Goal: Task Accomplishment & Management: Use online tool/utility

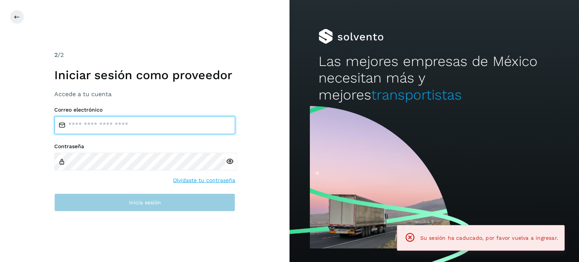
type input "**********"
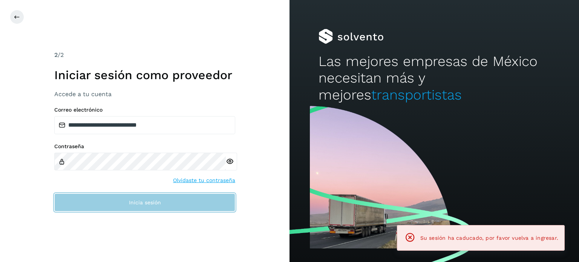
click at [117, 204] on button "Inicia sesión" at bounding box center [144, 202] width 181 height 18
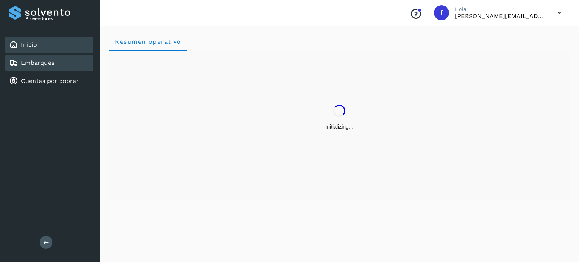
click at [54, 63] on div "Embarques" at bounding box center [49, 63] width 88 height 17
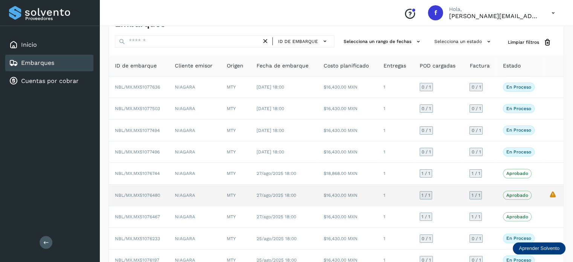
scroll to position [38, 0]
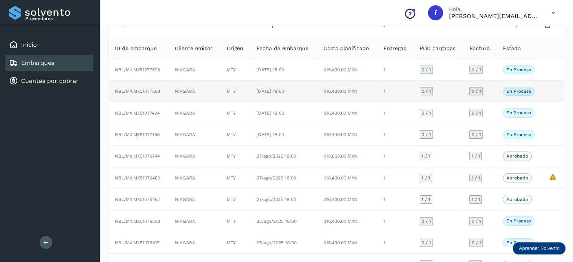
click at [146, 94] on td "NBL/MX.MX51077503" at bounding box center [139, 91] width 60 height 21
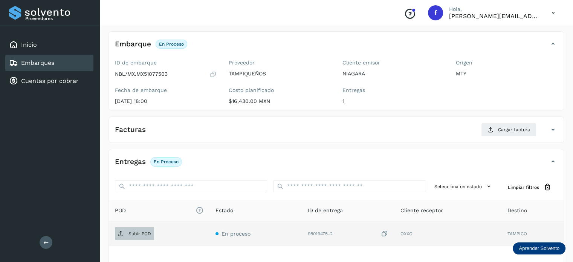
click at [147, 231] on p "Subir POD" at bounding box center [140, 233] width 23 height 5
click at [127, 236] on span "Subir POD" at bounding box center [134, 234] width 39 height 12
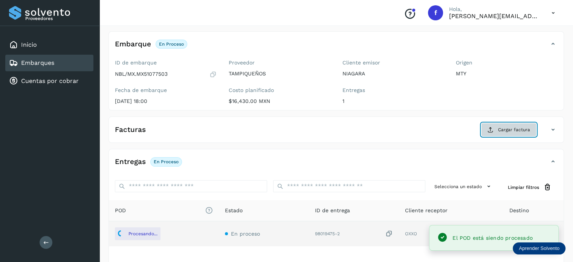
click at [511, 128] on span "Cargar factura" at bounding box center [514, 129] width 32 height 7
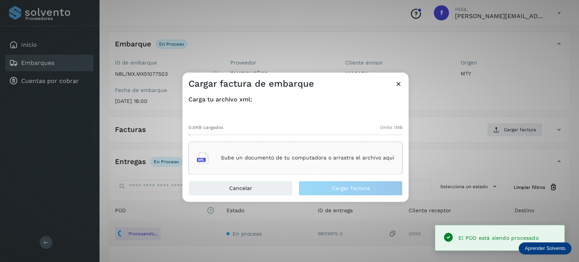
click at [256, 151] on div "Sube un documento de tu computadora o arrastra el archivo aquí" at bounding box center [296, 158] width 198 height 20
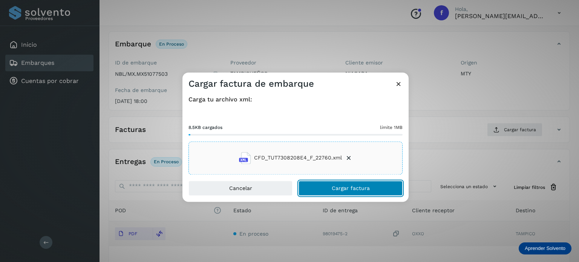
click at [380, 184] on button "Cargar factura" at bounding box center [351, 188] width 104 height 15
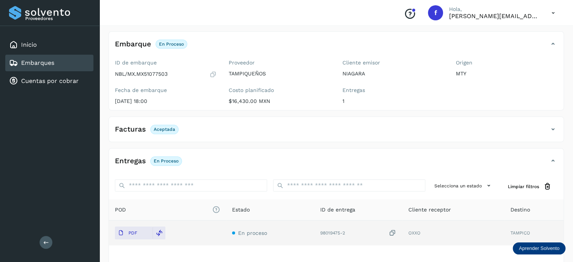
click at [64, 69] on div "Embarques" at bounding box center [49, 63] width 88 height 17
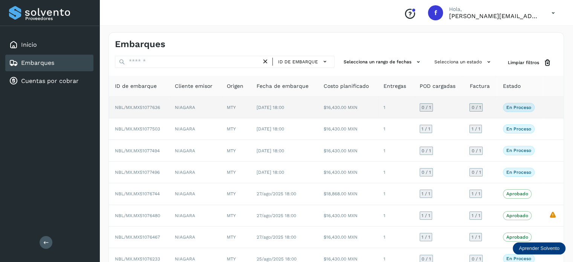
click at [159, 110] on td "NBL/MX.MX51077636" at bounding box center [139, 107] width 60 height 21
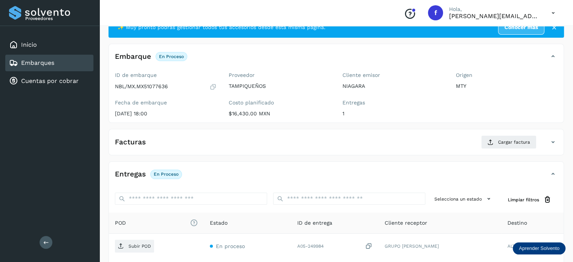
scroll to position [75, 0]
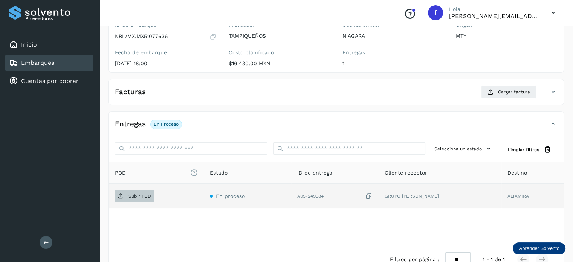
click at [146, 195] on p "Subir POD" at bounding box center [140, 195] width 23 height 5
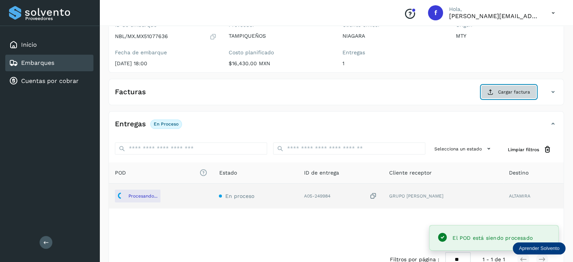
click at [507, 93] on span "Cargar factura" at bounding box center [514, 92] width 32 height 7
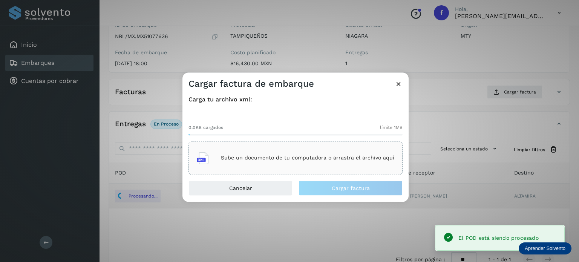
click at [324, 166] on div "Sube un documento de tu computadora o arrastra el archivo aquí" at bounding box center [296, 158] width 198 height 20
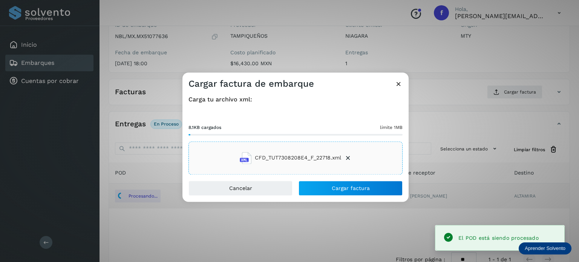
click at [305, 63] on div "Cargar factura de embarque Carga tu archivo xml: 8.1KB cargados límite 1MB CFD_…" at bounding box center [289, 131] width 579 height 262
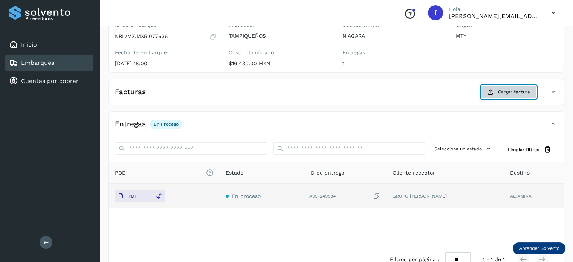
click at [498, 94] on button "Cargar factura" at bounding box center [508, 92] width 55 height 14
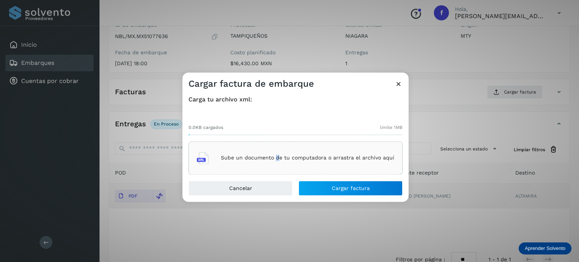
click at [279, 167] on div "Sube un documento de tu computadora o arrastra el archivo aquí" at bounding box center [296, 158] width 198 height 20
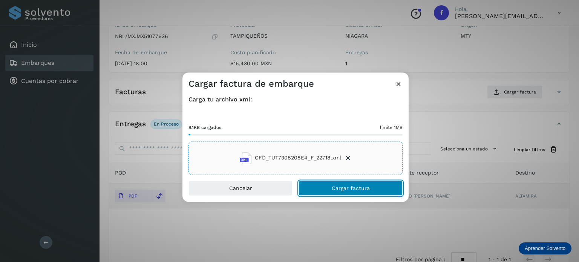
click at [342, 187] on span "Cargar factura" at bounding box center [351, 188] width 38 height 5
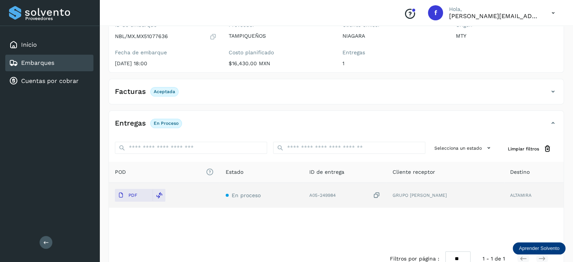
click at [58, 63] on div "Embarques" at bounding box center [49, 63] width 88 height 17
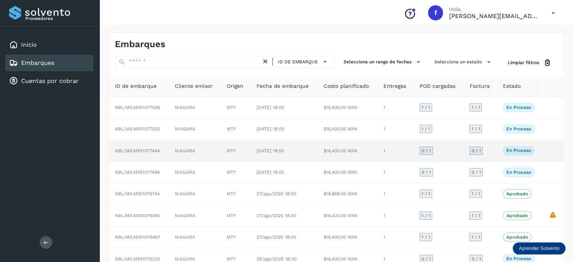
click at [152, 149] on span "NBL/MX.MX51077494" at bounding box center [137, 150] width 45 height 5
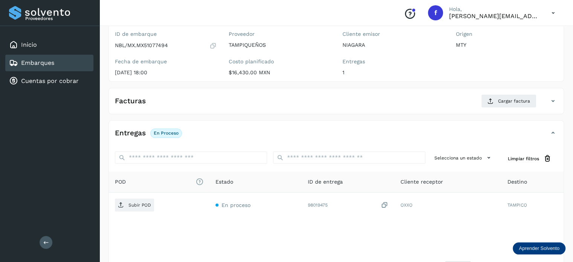
scroll to position [95, 0]
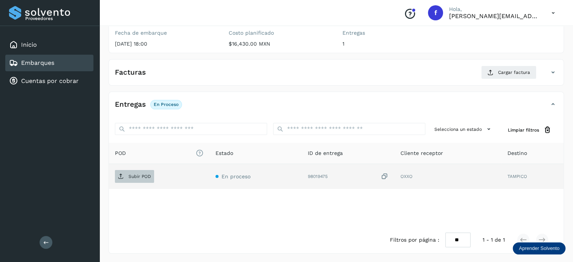
click at [140, 179] on span "Subir POD" at bounding box center [134, 176] width 39 height 12
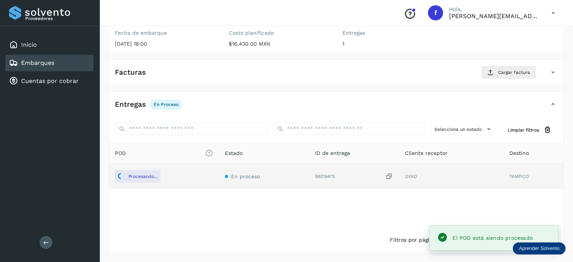
click at [509, 80] on div "Facturas Cargar factura" at bounding box center [336, 76] width 455 height 20
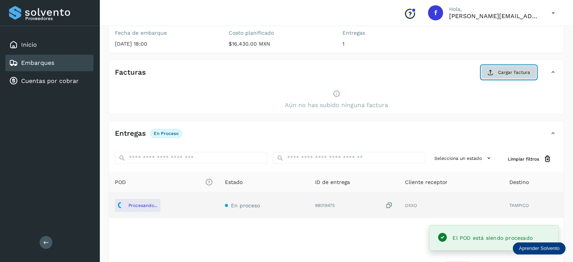
click at [505, 68] on button "Cargar factura" at bounding box center [508, 73] width 55 height 14
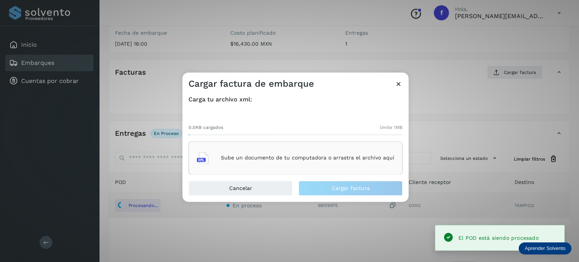
click at [251, 154] on div "Sube un documento de tu computadora o arrastra el archivo aquí" at bounding box center [296, 158] width 198 height 20
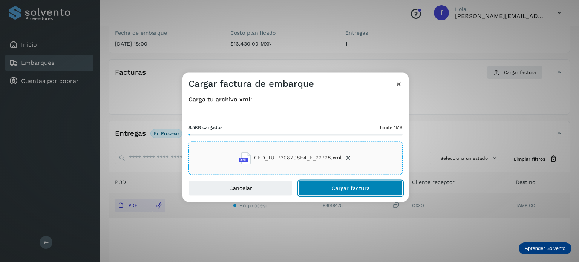
click at [340, 186] on span "Cargar factura" at bounding box center [351, 188] width 38 height 5
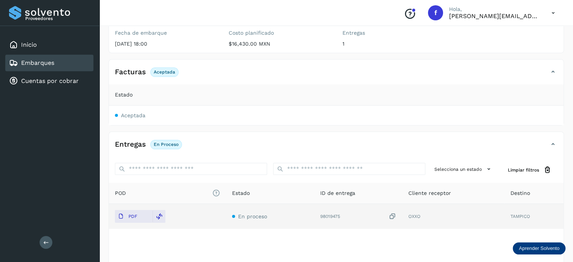
click at [53, 61] on link "Embarques" at bounding box center [37, 62] width 33 height 7
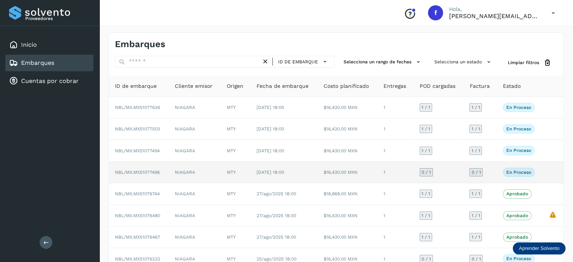
click at [155, 173] on span "NBL/MX.MX51077496" at bounding box center [137, 172] width 45 height 5
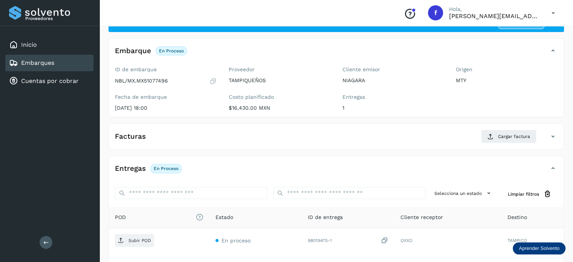
scroll to position [75, 0]
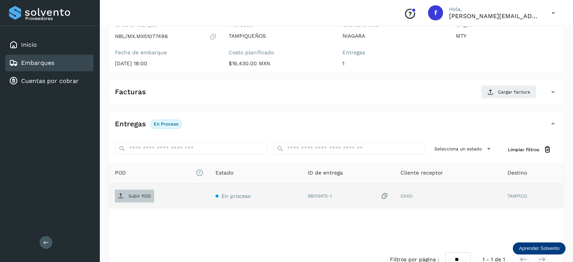
click at [136, 192] on span "Subir POD" at bounding box center [134, 196] width 39 height 12
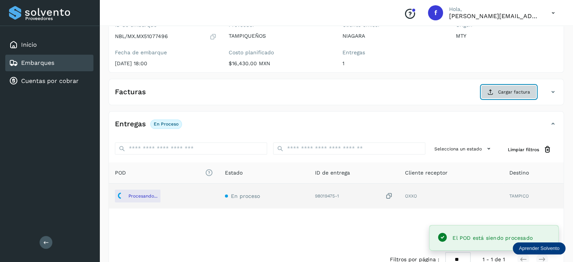
click at [492, 89] on icon at bounding box center [491, 92] width 6 height 6
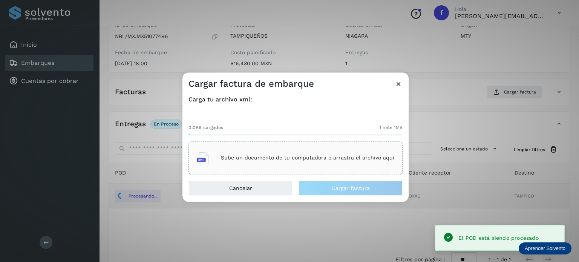
click at [273, 164] on div "Sube un documento de tu computadora o arrastra el archivo aquí" at bounding box center [296, 158] width 198 height 20
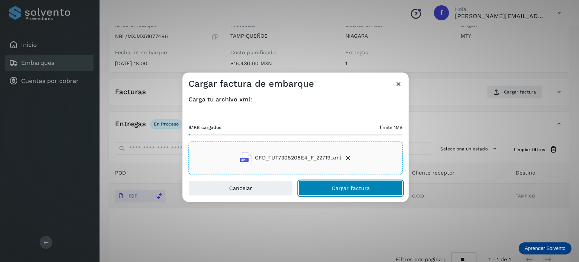
click at [344, 187] on span "Cargar factura" at bounding box center [351, 188] width 38 height 5
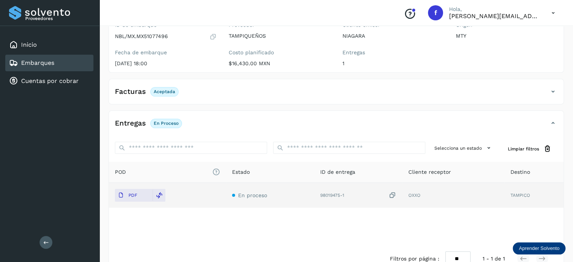
click at [81, 65] on div "Embarques" at bounding box center [49, 63] width 88 height 17
